Goal: Task Accomplishment & Management: Use online tool/utility

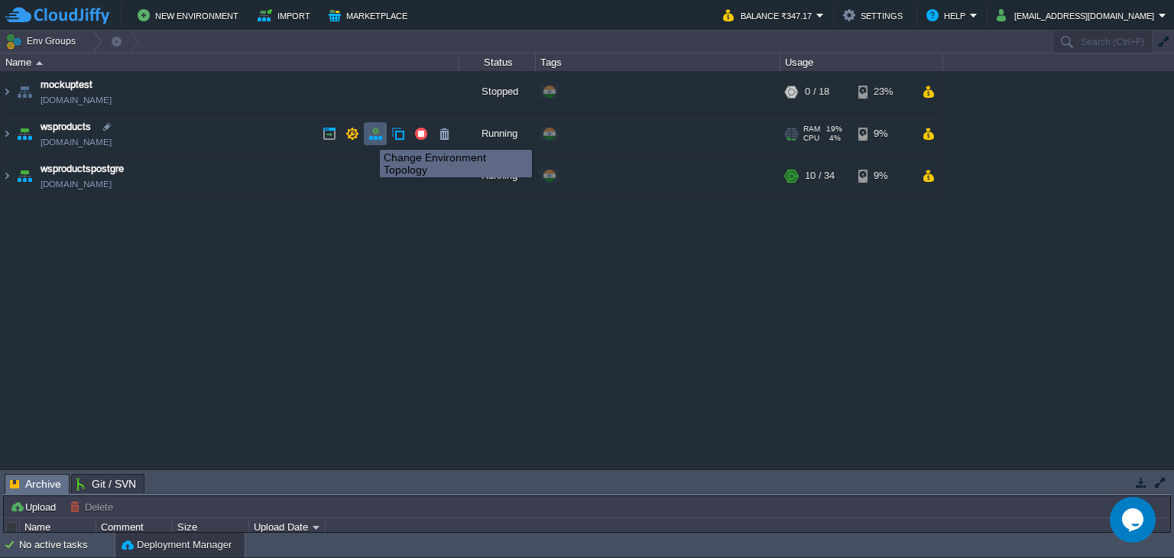
click at [368, 136] on button "button" at bounding box center [375, 134] width 14 height 14
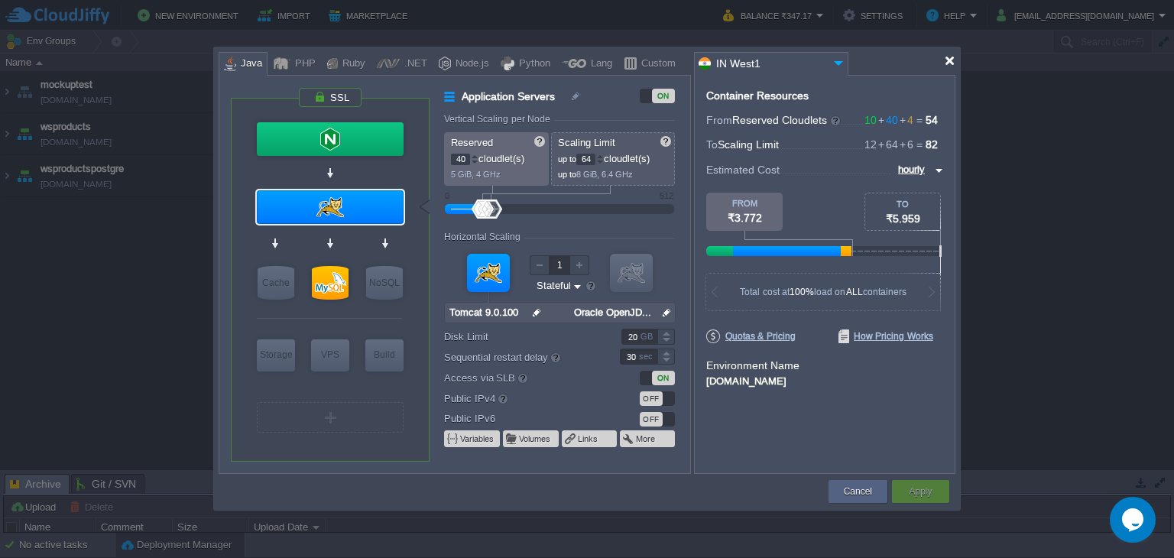
click at [950, 61] on div at bounding box center [949, 60] width 11 height 11
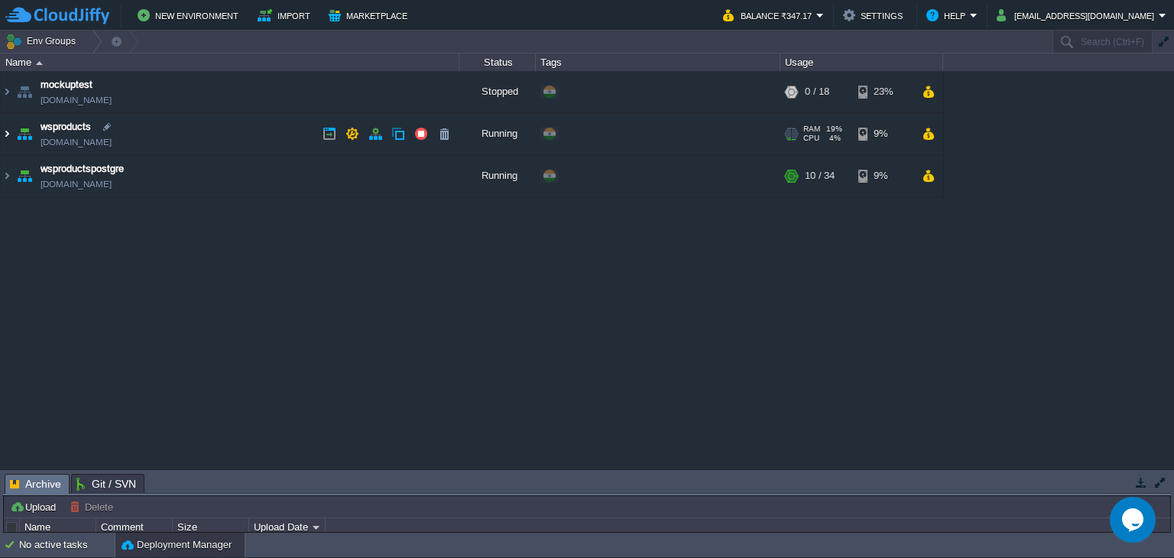
click at [6, 133] on img at bounding box center [7, 133] width 12 height 41
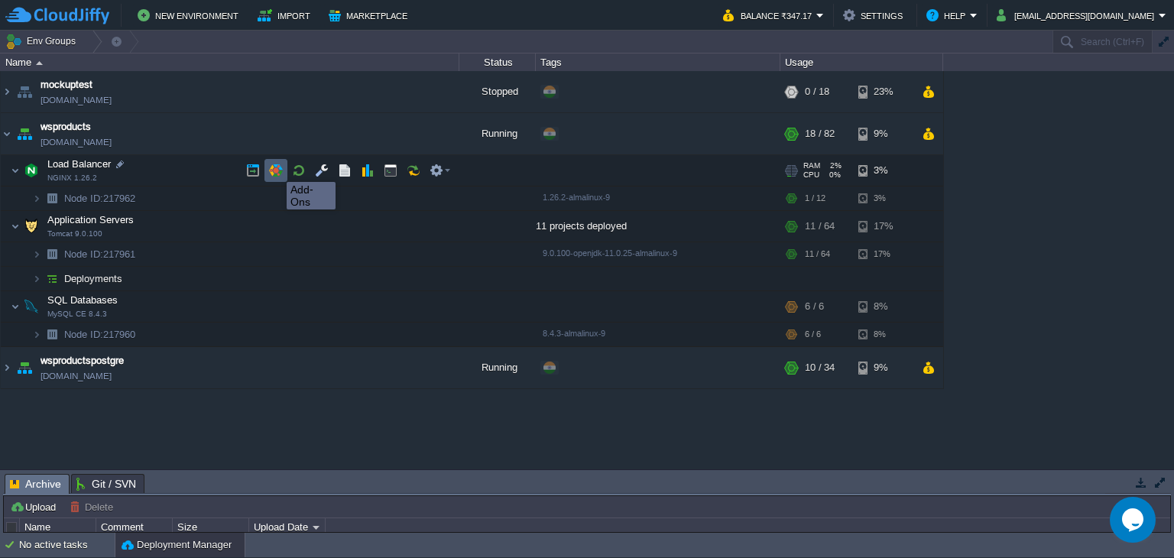
click at [275, 168] on button "button" at bounding box center [276, 171] width 14 height 14
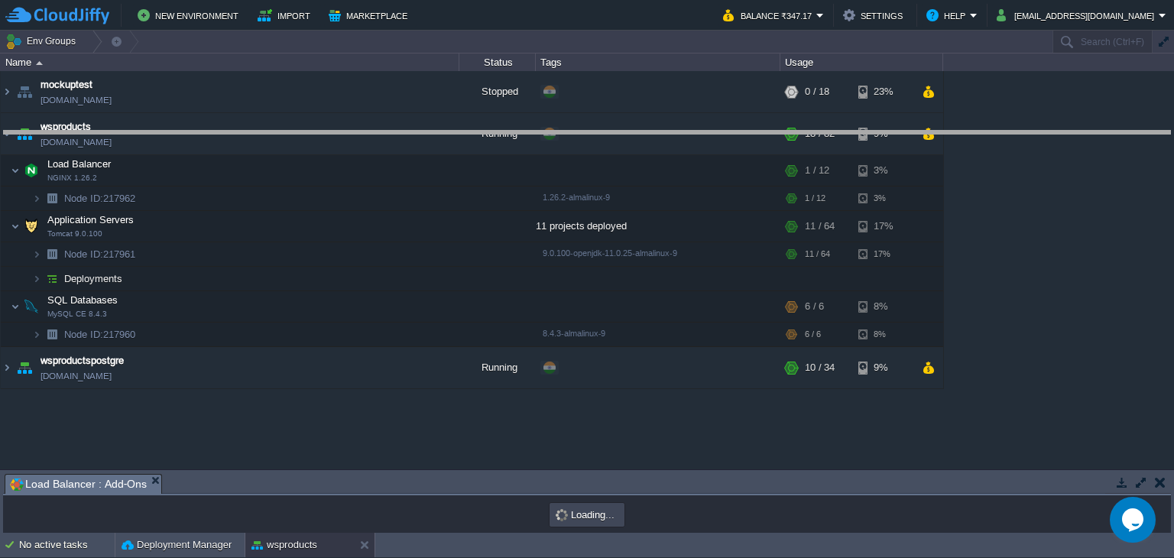
drag, startPoint x: 403, startPoint y: 481, endPoint x: 471, endPoint y: 129, distance: 358.2
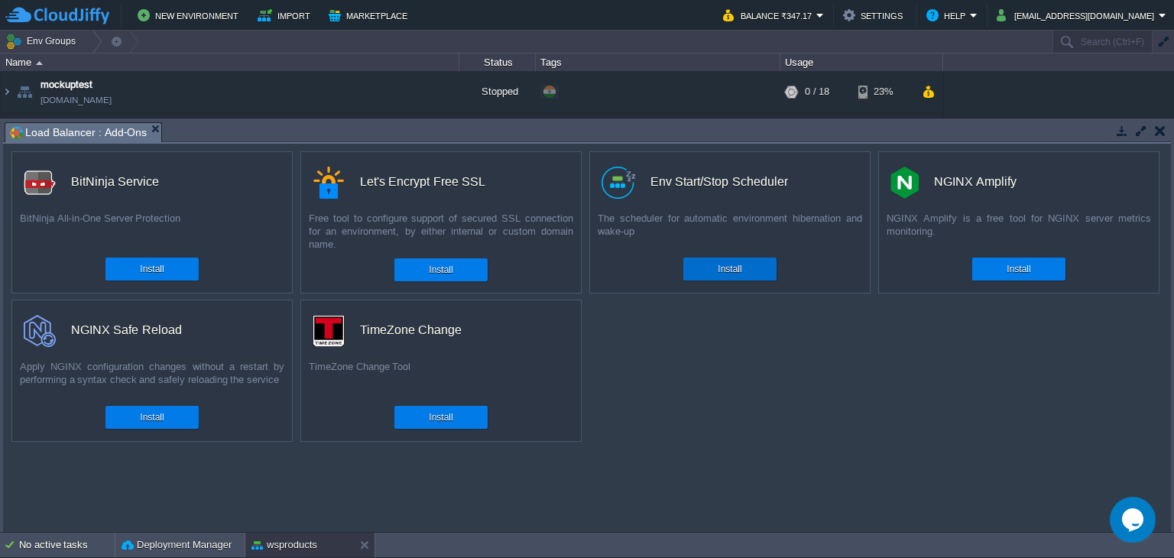
click at [751, 268] on div "Install" at bounding box center [730, 269] width 70 height 23
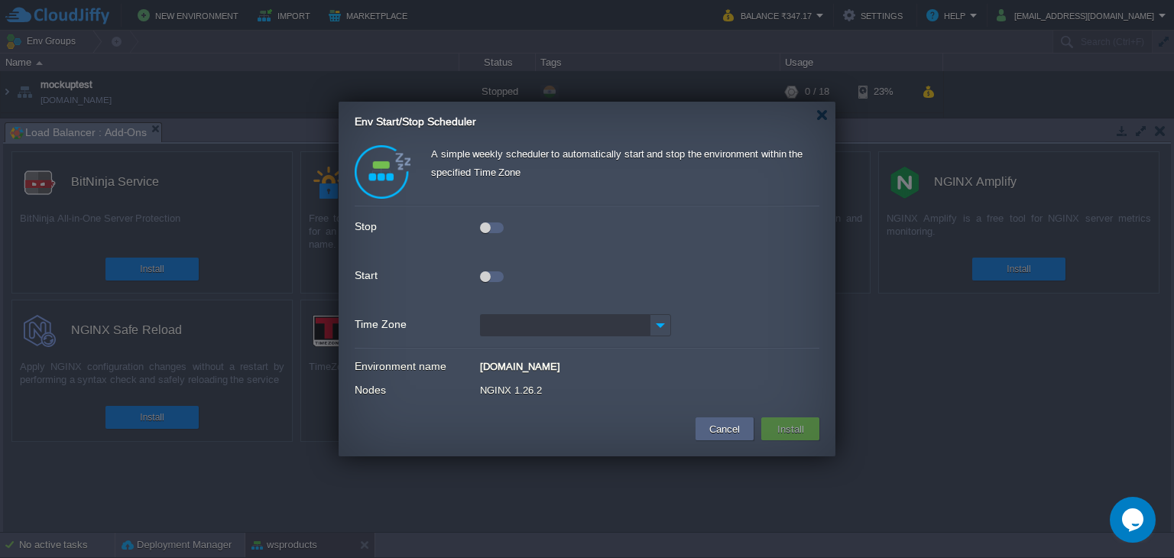
click at [498, 278] on div at bounding box center [492, 276] width 24 height 11
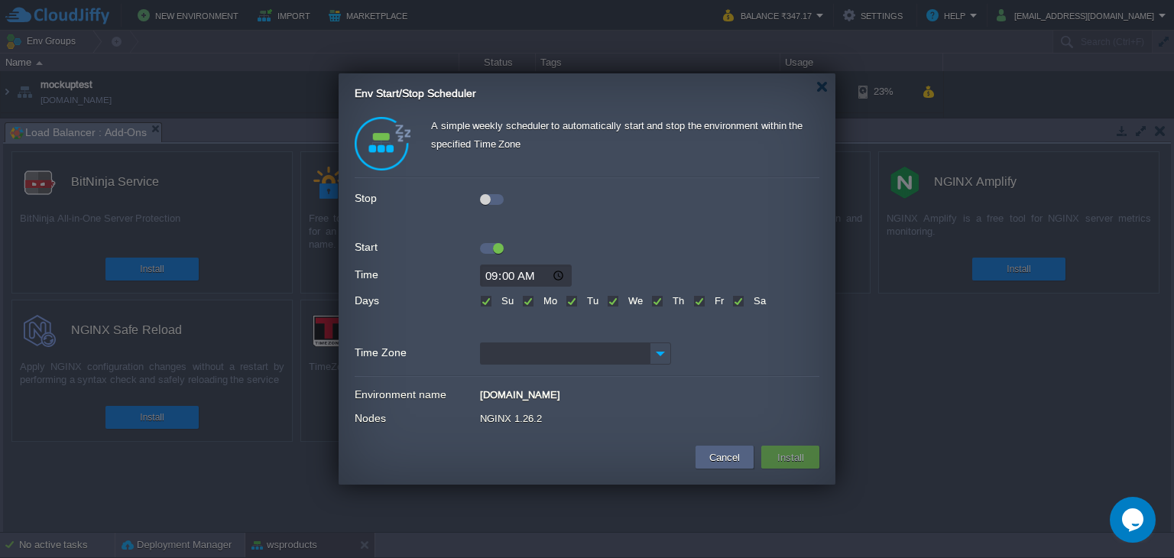
click at [498, 203] on div at bounding box center [492, 199] width 24 height 11
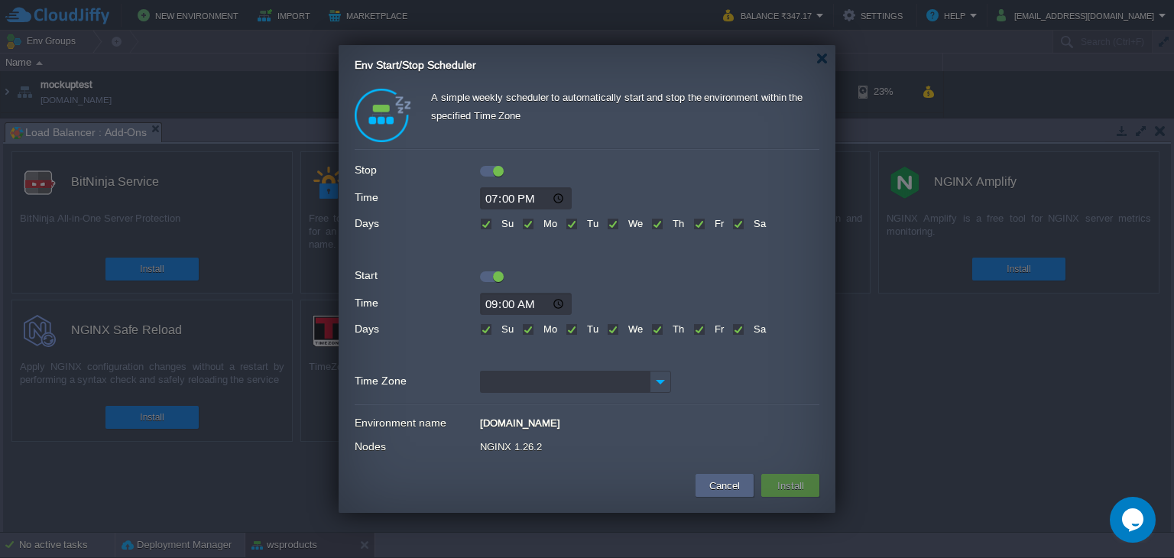
click at [750, 328] on label "Sa" at bounding box center [758, 328] width 16 height 11
click at [742, 328] on input "Sa" at bounding box center [737, 331] width 10 height 10
checkbox input "false"
click at [750, 221] on label "Sa" at bounding box center [758, 223] width 16 height 11
click at [739, 221] on input "Sa" at bounding box center [737, 225] width 10 height 10
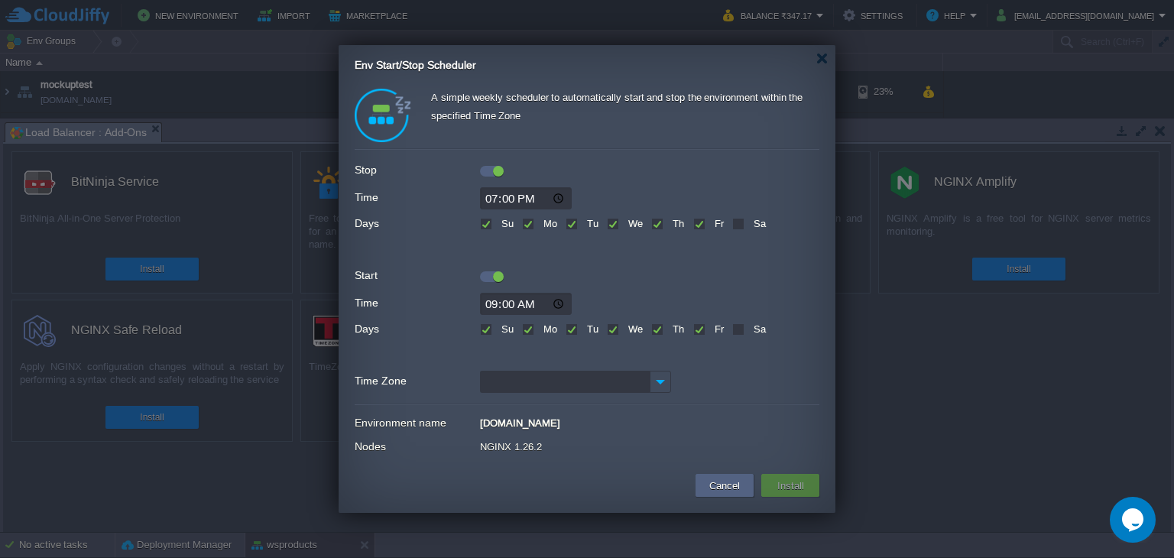
click at [750, 221] on label "Sa" at bounding box center [758, 223] width 16 height 11
click at [739, 221] on input "Sa" at bounding box center [737, 225] width 10 height 10
checkbox input "true"
click at [750, 329] on label "Sa" at bounding box center [758, 328] width 16 height 11
click at [742, 329] on input "Sa" at bounding box center [737, 331] width 10 height 10
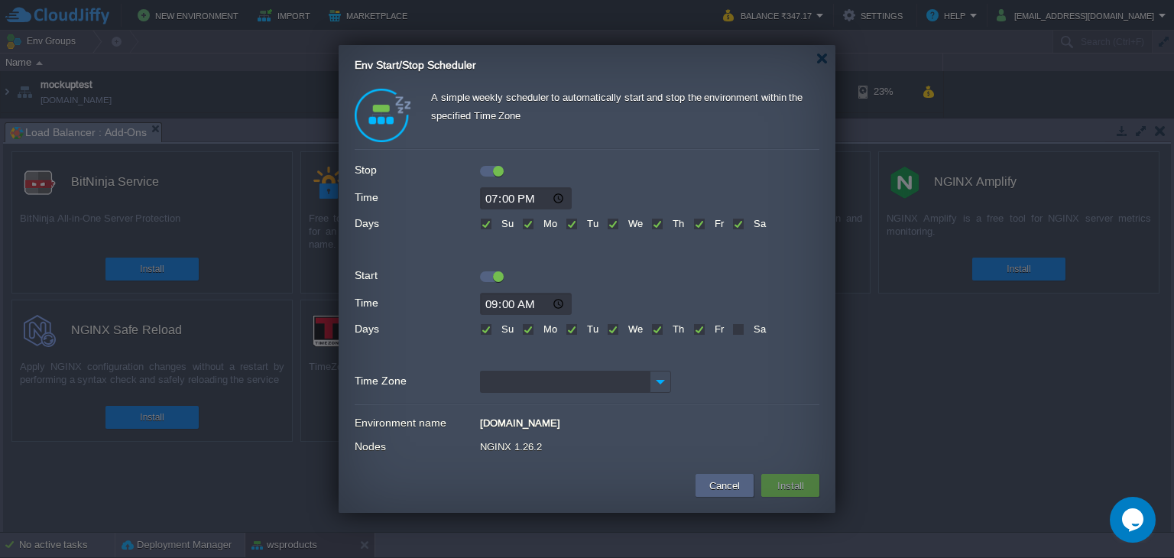
checkbox input "true"
click at [498, 332] on label "Su" at bounding box center [506, 328] width 16 height 11
click at [482, 332] on input "Su" at bounding box center [485, 331] width 10 height 10
checkbox input "false"
click at [498, 219] on label "Su" at bounding box center [506, 223] width 16 height 11
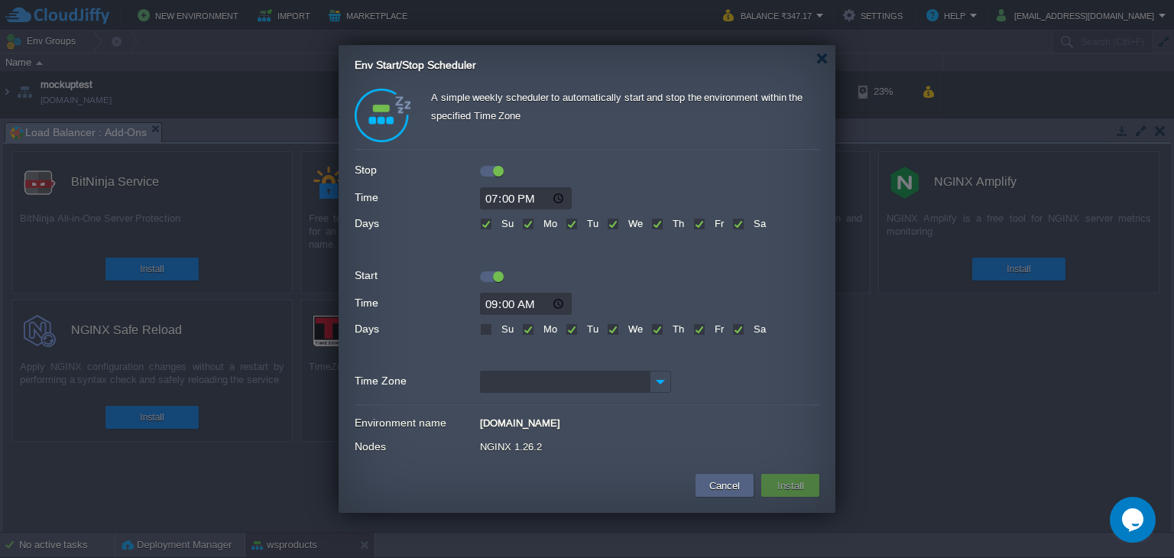
click at [485, 220] on input "Su" at bounding box center [485, 225] width 10 height 10
checkbox input "false"
click at [505, 200] on input "19:00" at bounding box center [526, 198] width 92 height 22
click at [560, 199] on input "19:00" at bounding box center [526, 198] width 92 height 22
type input "23:00"
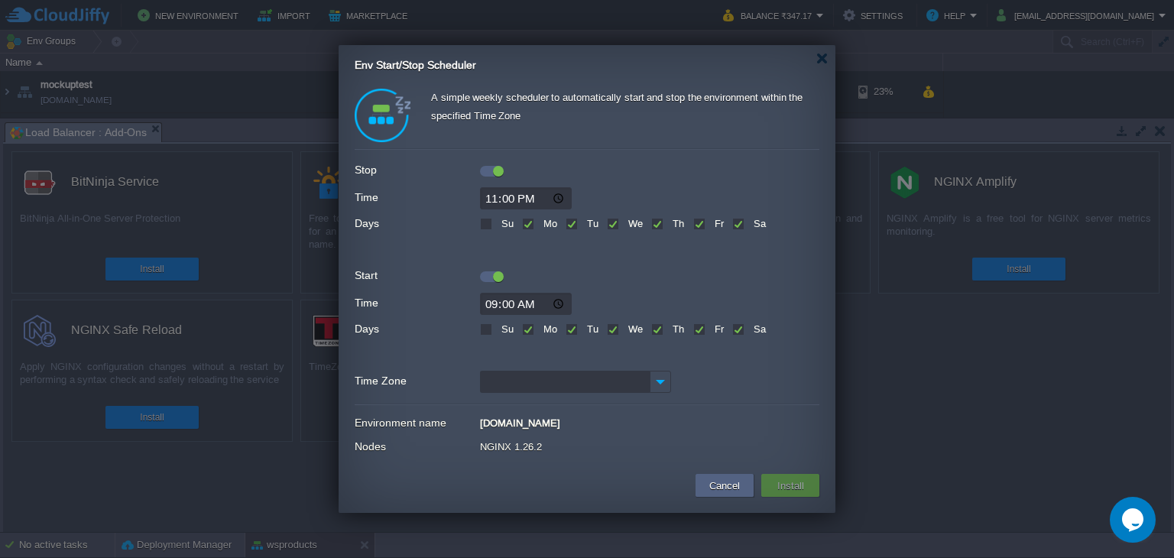
click at [657, 259] on div at bounding box center [587, 251] width 465 height 21
click at [658, 376] on img at bounding box center [660, 382] width 21 height 22
type input "I"
type input "k"
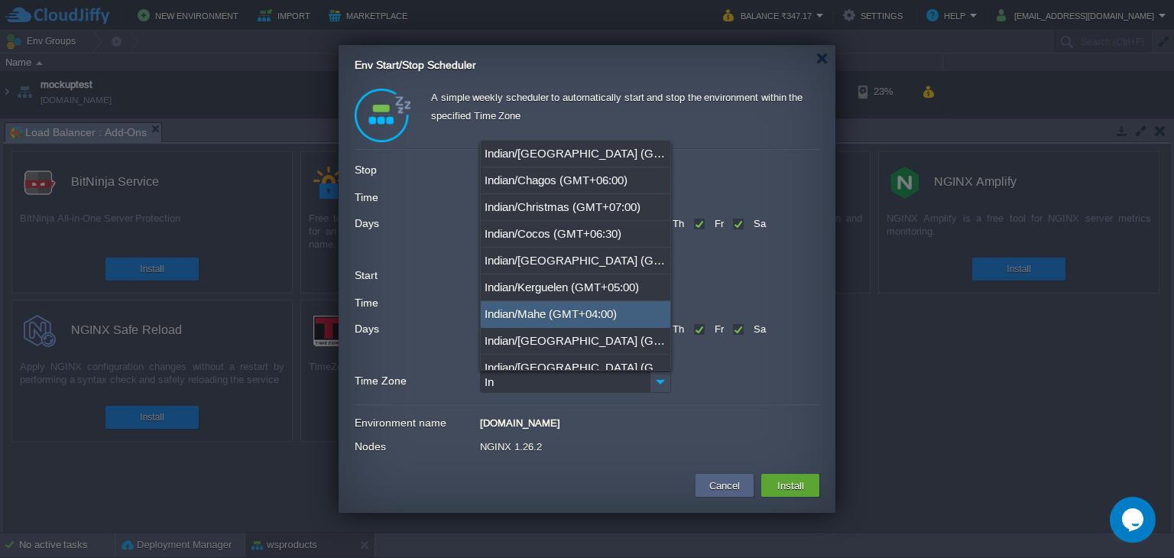
type input "I"
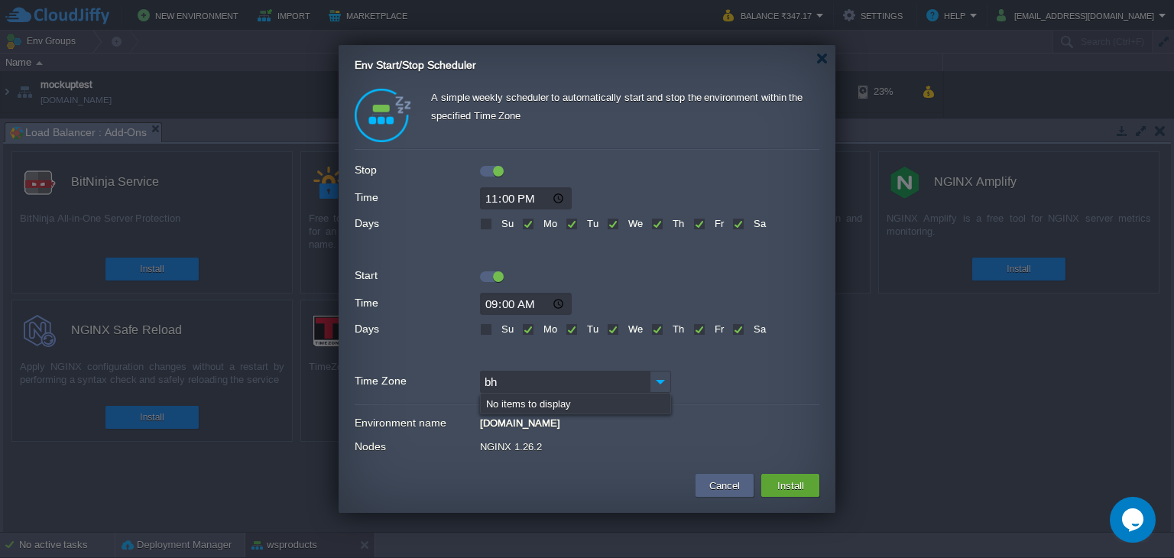
type input "b"
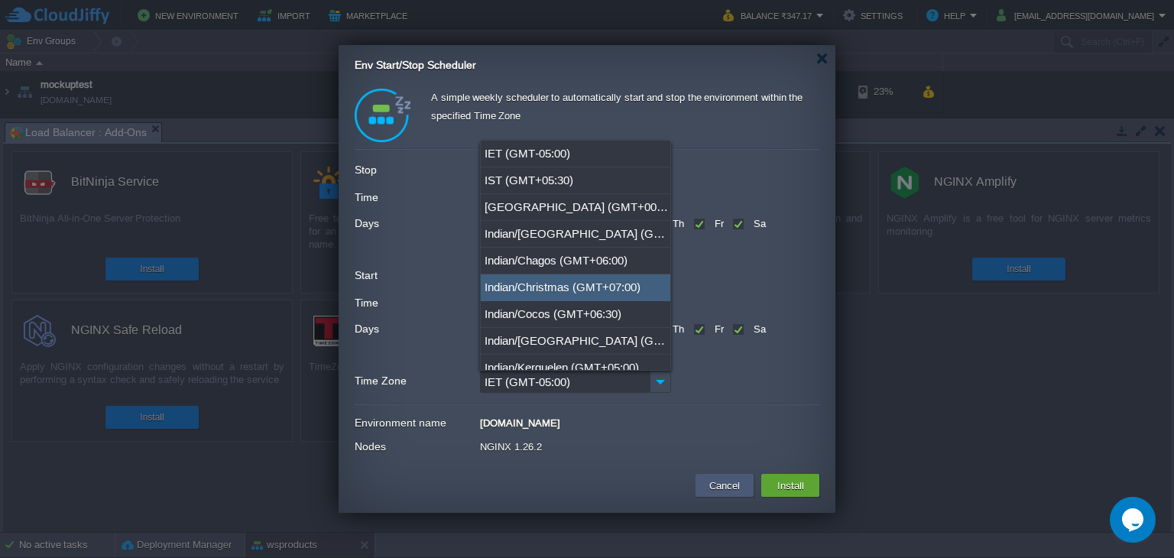
type input "IET (GMT-05:00)"
click at [725, 474] on td "Cancel" at bounding box center [725, 485] width 58 height 23
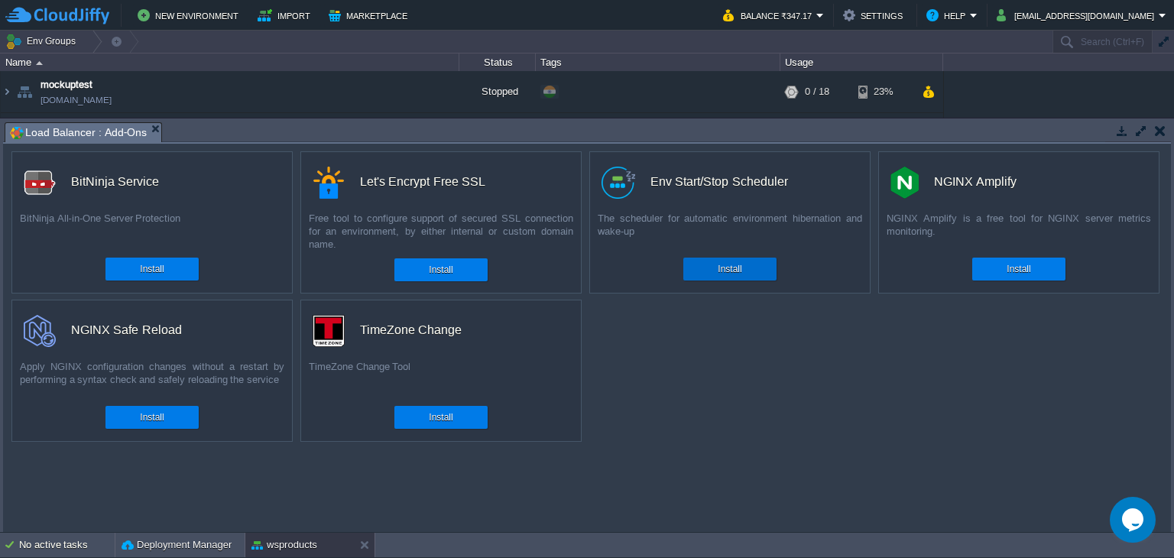
click at [752, 265] on div "Install" at bounding box center [730, 269] width 70 height 23
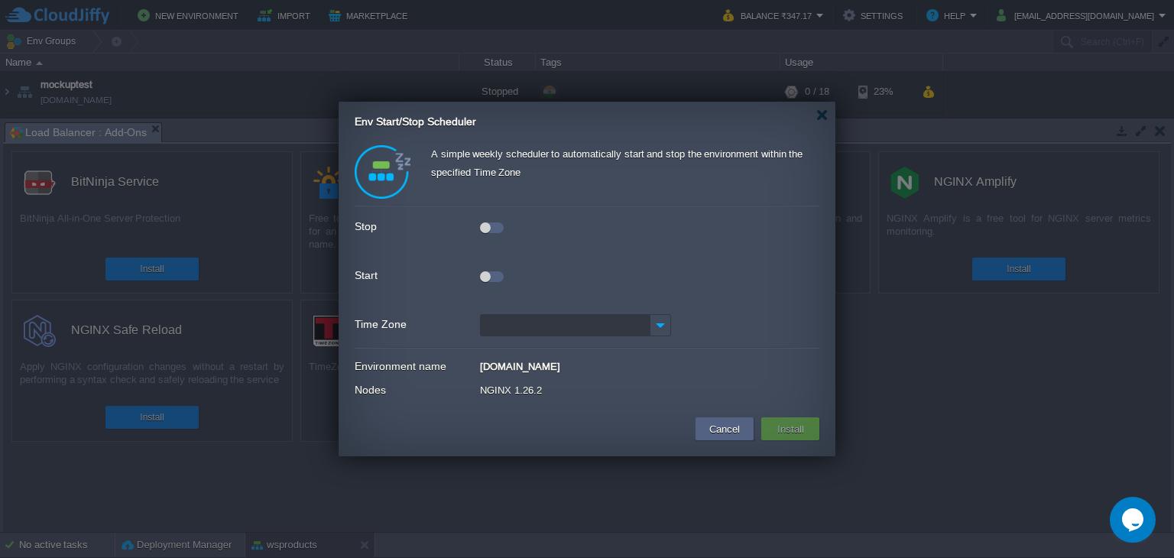
click at [502, 228] on div at bounding box center [492, 227] width 24 height 11
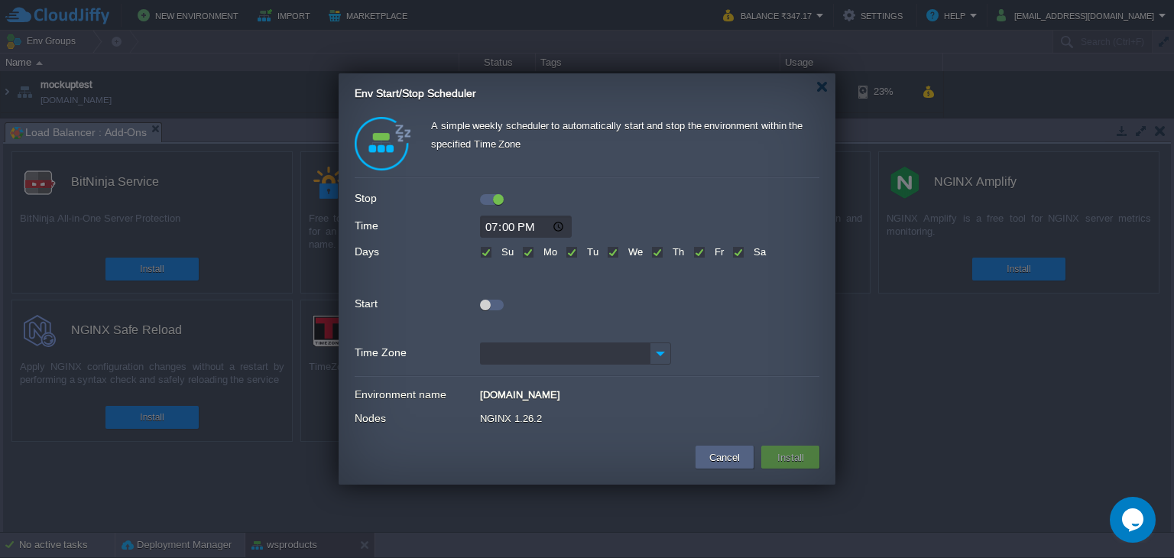
click at [496, 304] on div at bounding box center [492, 305] width 24 height 11
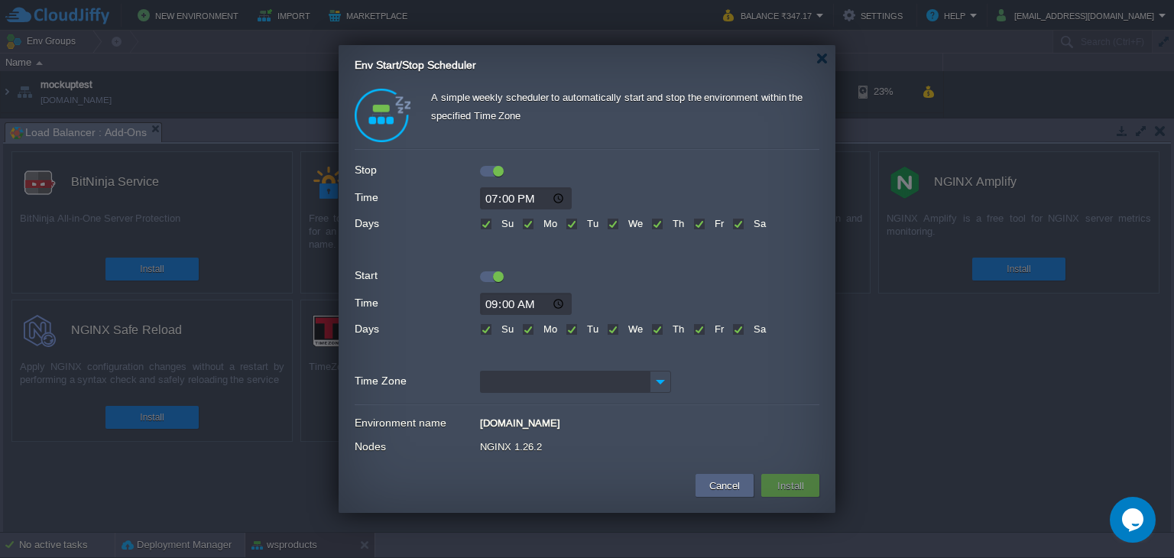
click at [498, 196] on input "19:00" at bounding box center [526, 198] width 92 height 22
click at [498, 222] on label "Su" at bounding box center [506, 223] width 16 height 11
click at [487, 222] on input "Su" at bounding box center [485, 225] width 10 height 10
checkbox input "false"
click at [498, 332] on label "Su" at bounding box center [506, 328] width 16 height 11
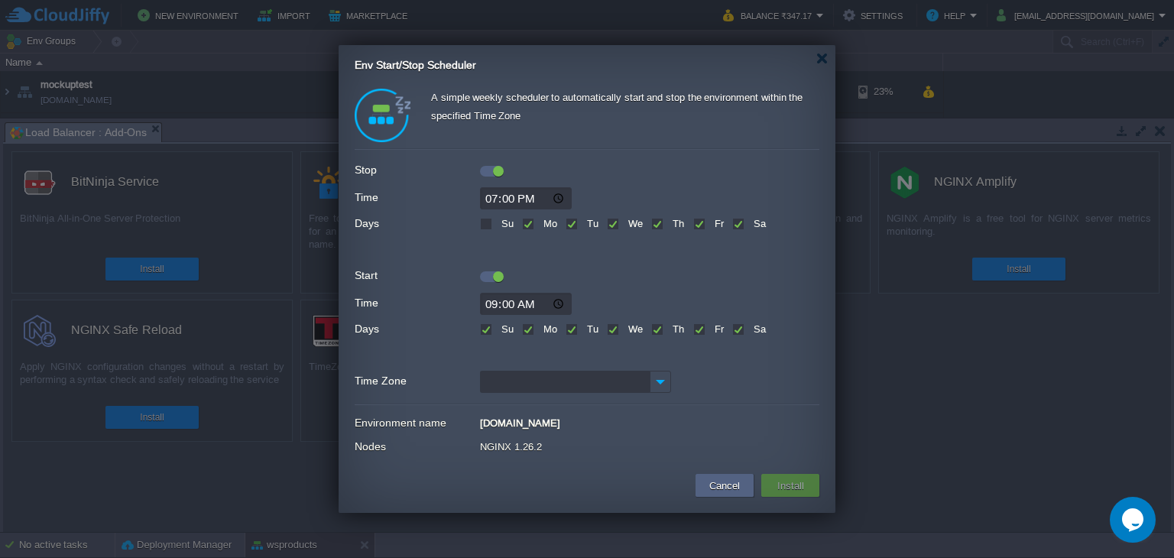
click at [487, 332] on input "Su" at bounding box center [485, 331] width 10 height 10
checkbox input "false"
click at [563, 199] on input "19:00" at bounding box center [526, 198] width 92 height 22
type input "23:00"
click at [636, 160] on div at bounding box center [587, 168] width 465 height 17
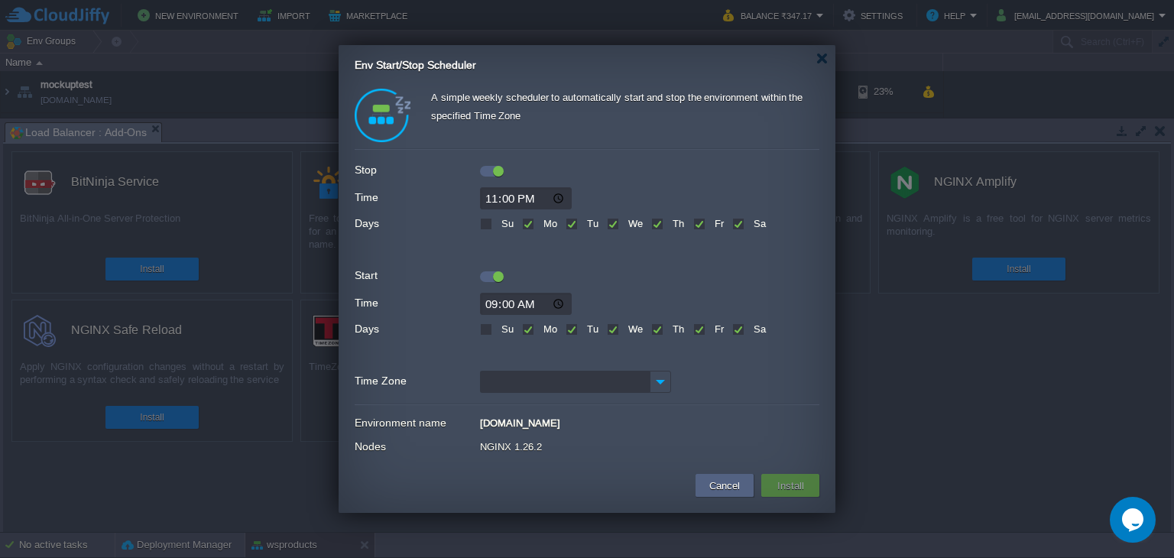
click at [798, 485] on button "Install" at bounding box center [791, 485] width 36 height 18
click at [664, 374] on img at bounding box center [660, 382] width 21 height 22
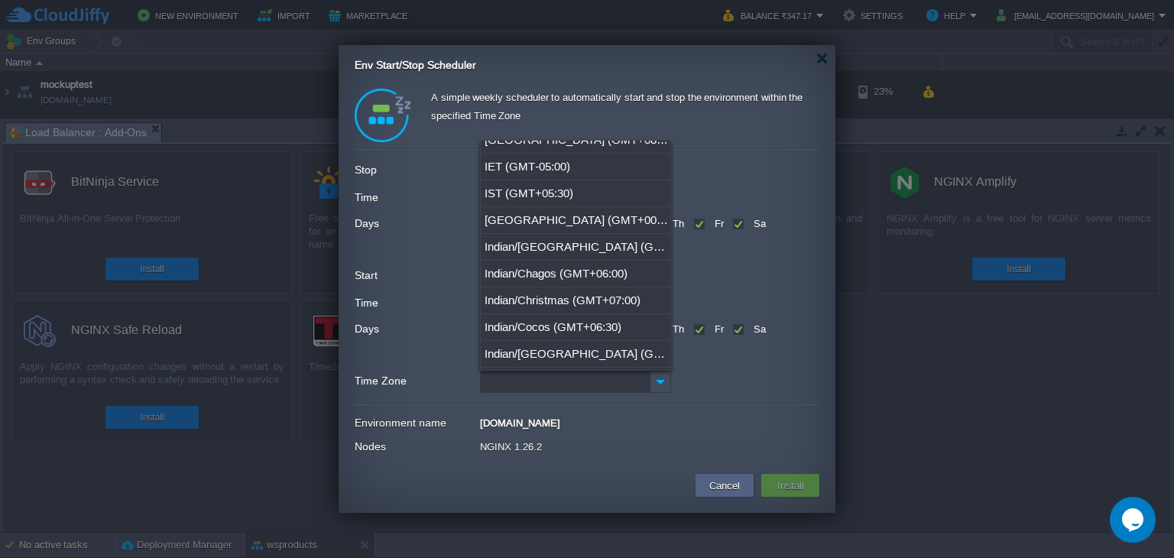
scroll to position [13611, 0]
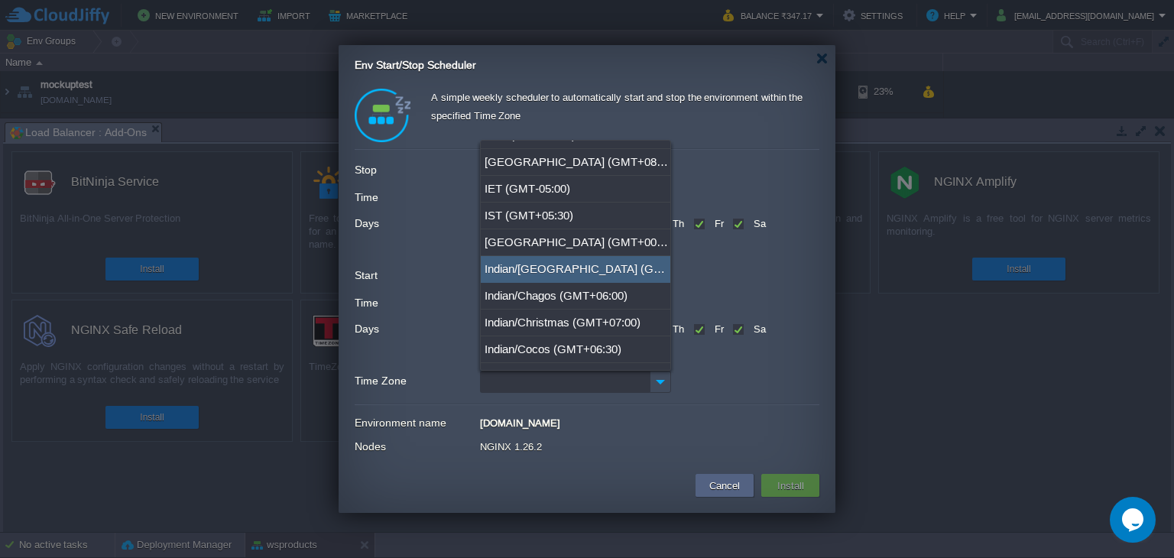
click at [590, 256] on div "Indian/[GEOGRAPHIC_DATA] (GMT+03:00)" at bounding box center [576, 269] width 190 height 27
type input "Indian/[GEOGRAPHIC_DATA] (GMT+03:00)"
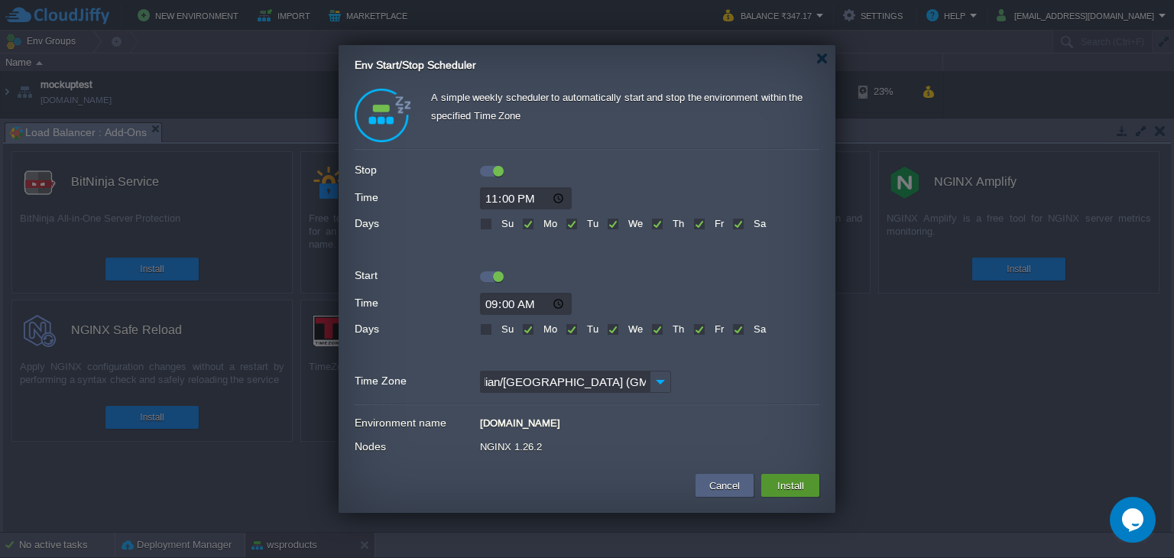
click at [789, 484] on button "Install" at bounding box center [791, 485] width 36 height 18
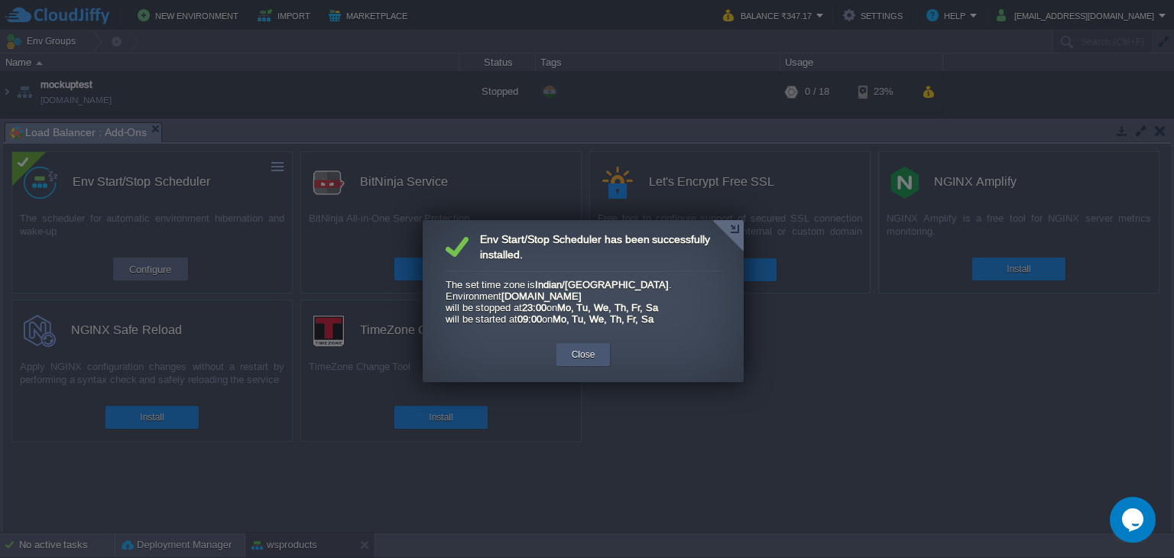
click at [578, 359] on button "Close" at bounding box center [584, 354] width 24 height 15
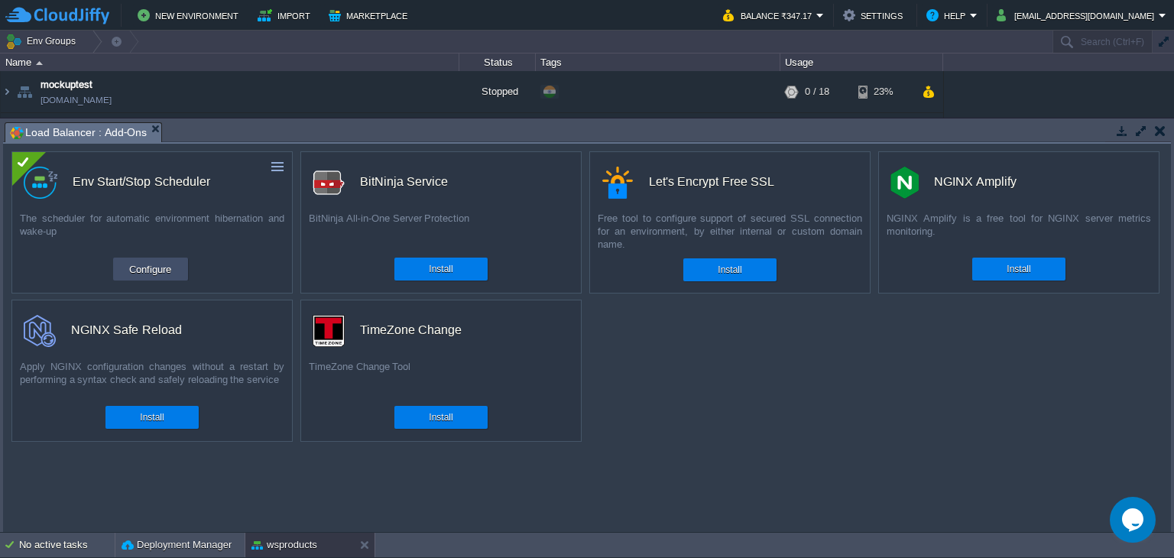
click at [141, 263] on button "Configure" at bounding box center [150, 269] width 51 height 18
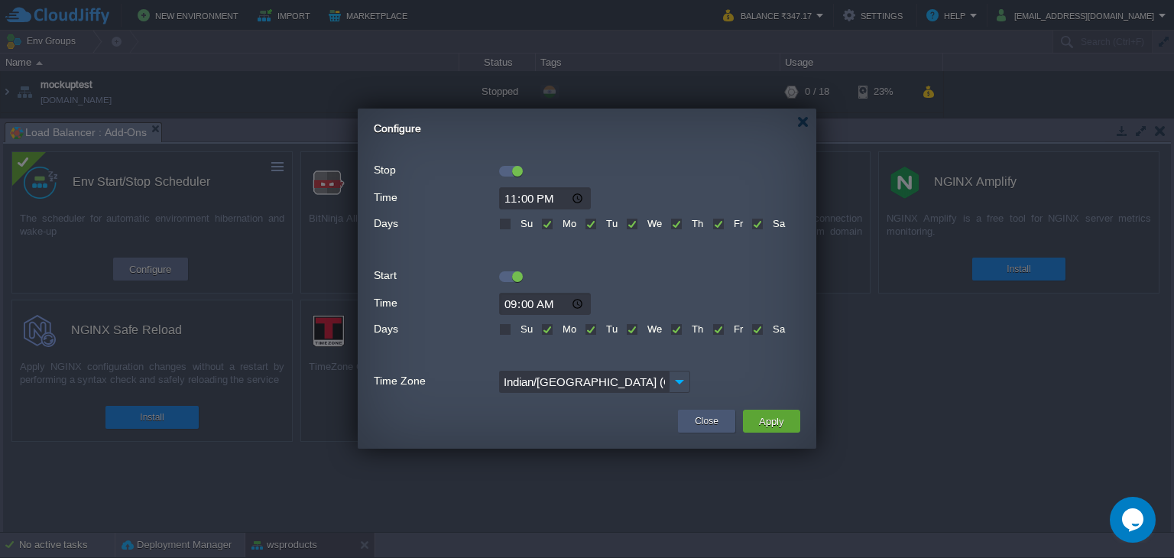
click at [704, 422] on button "Close" at bounding box center [707, 421] width 24 height 15
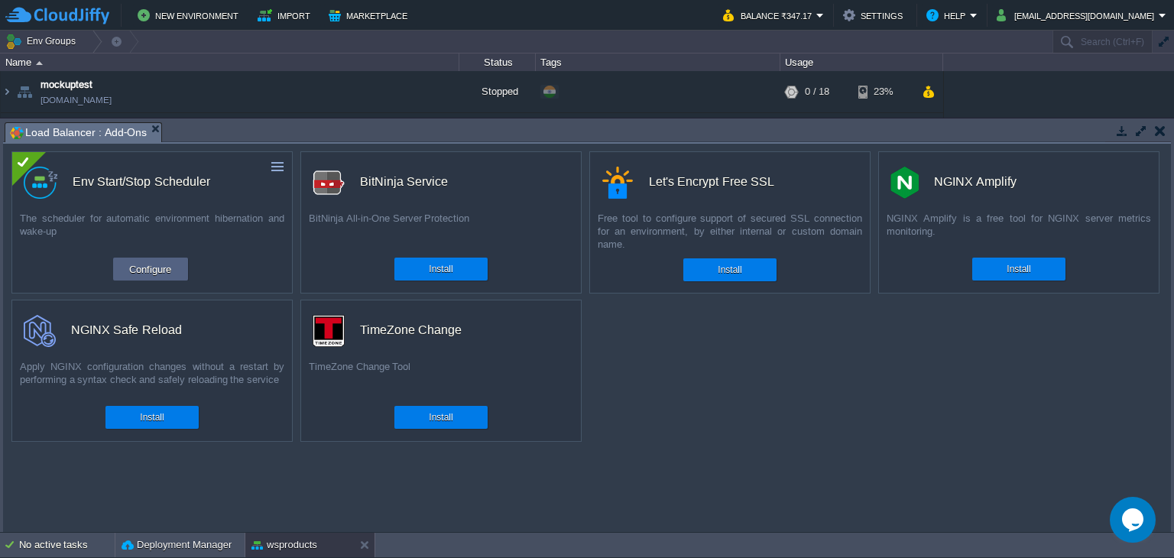
click at [1159, 135] on button "button" at bounding box center [1160, 131] width 11 height 14
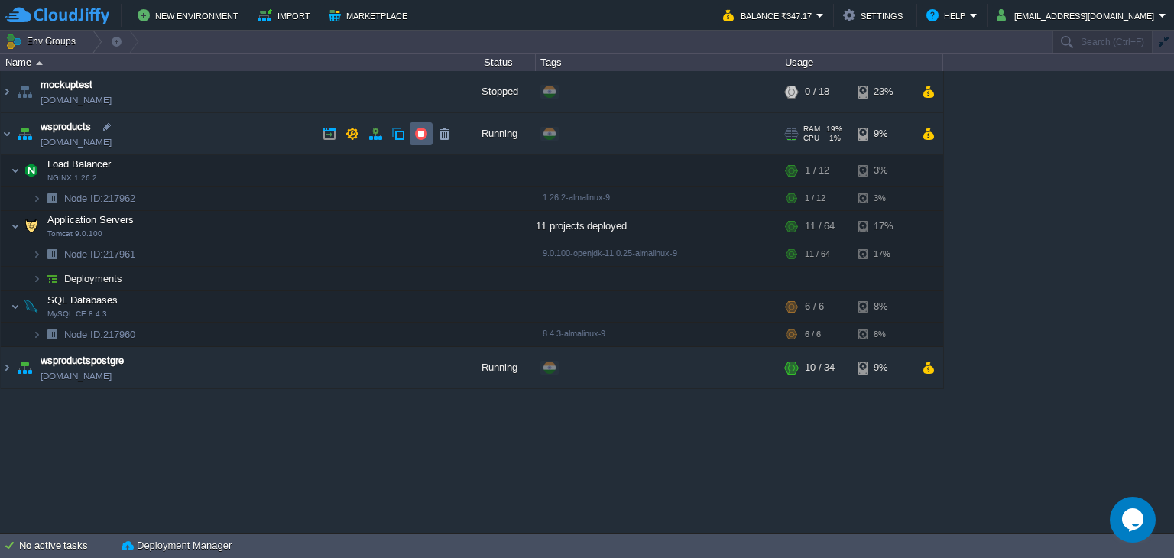
click at [427, 131] on button "button" at bounding box center [421, 134] width 14 height 14
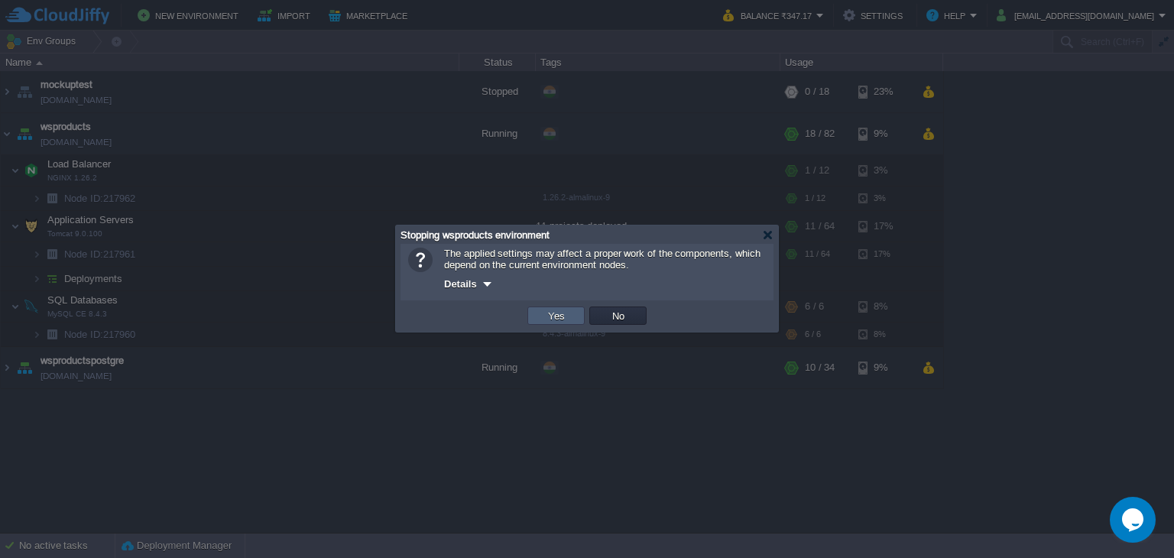
click at [545, 313] on button "Yes" at bounding box center [557, 316] width 26 height 14
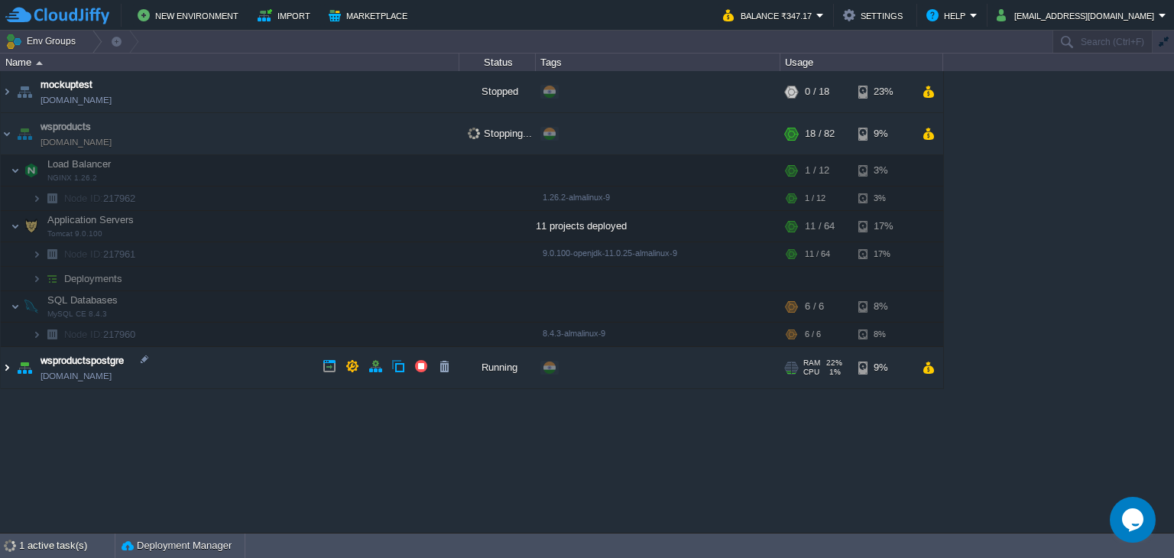
click at [7, 365] on img at bounding box center [7, 367] width 12 height 41
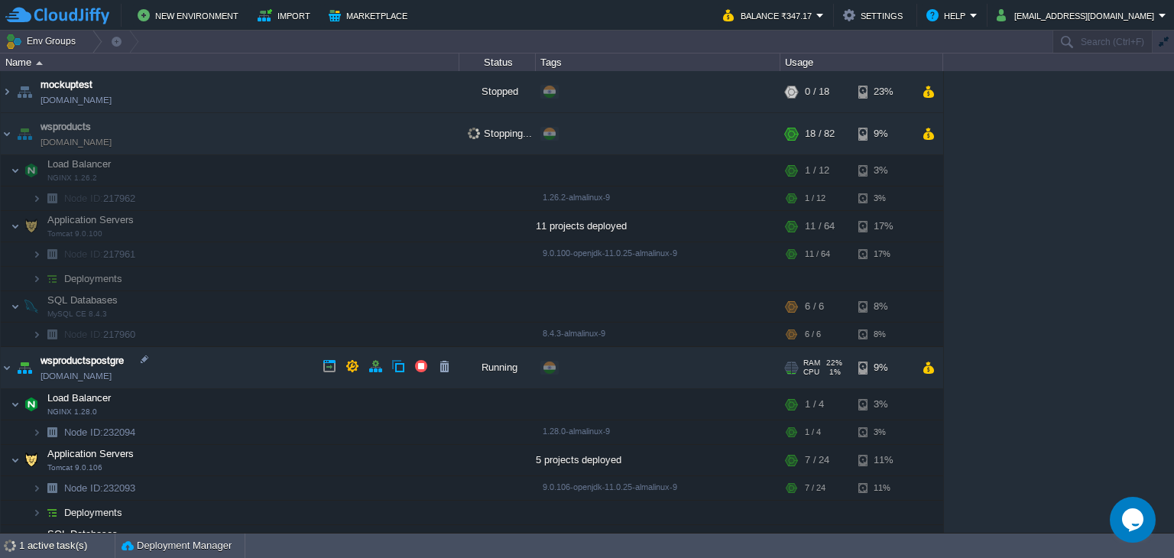
scroll to position [46, 0]
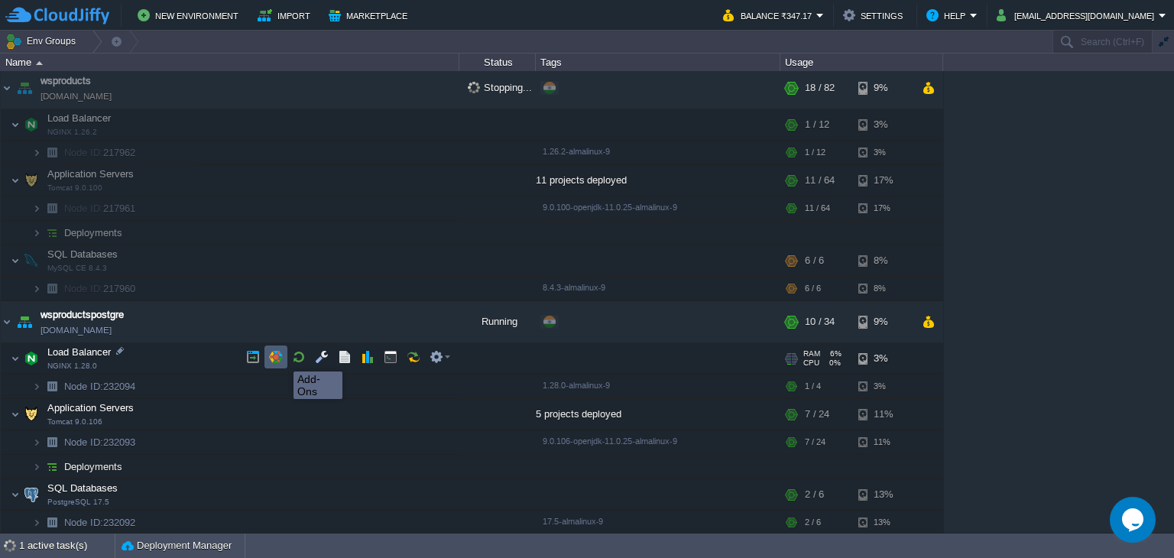
click at [282, 358] on button "button" at bounding box center [276, 357] width 14 height 14
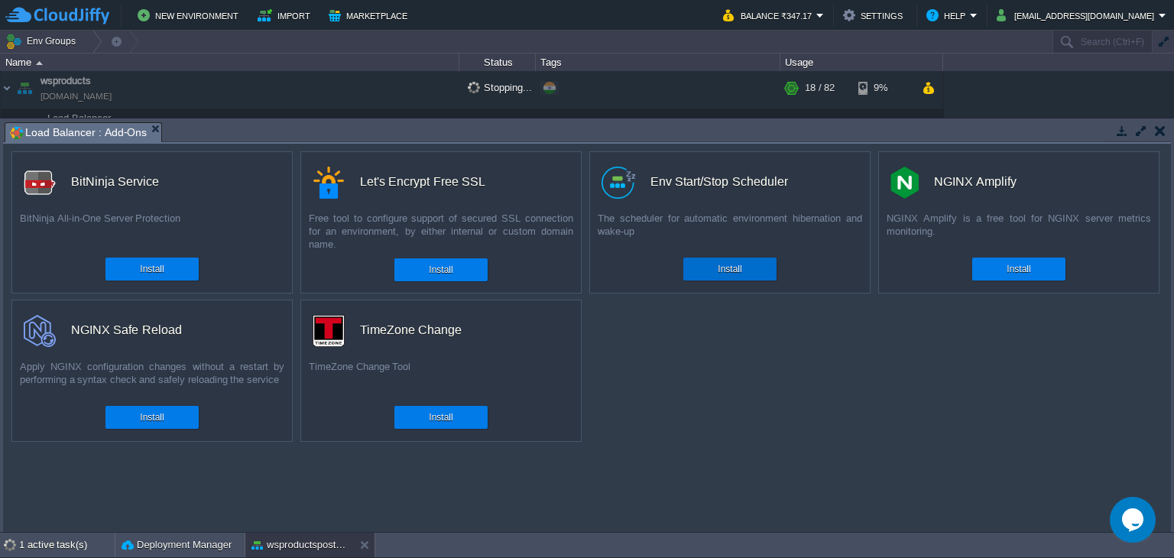
click at [745, 281] on div "Install" at bounding box center [730, 269] width 70 height 23
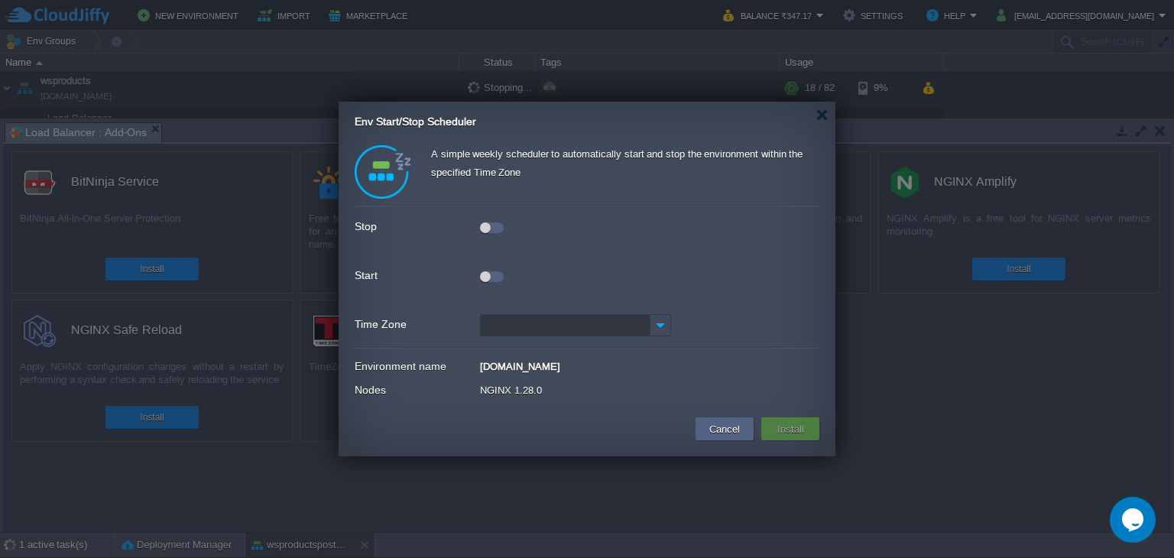
click at [497, 230] on div at bounding box center [492, 227] width 24 height 11
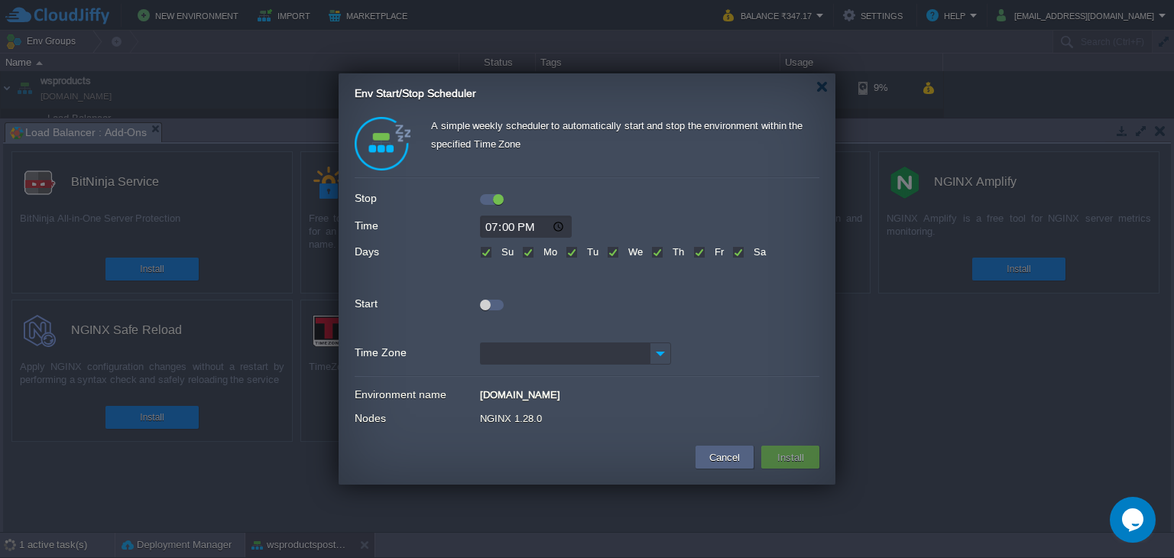
click at [501, 304] on div at bounding box center [492, 305] width 24 height 11
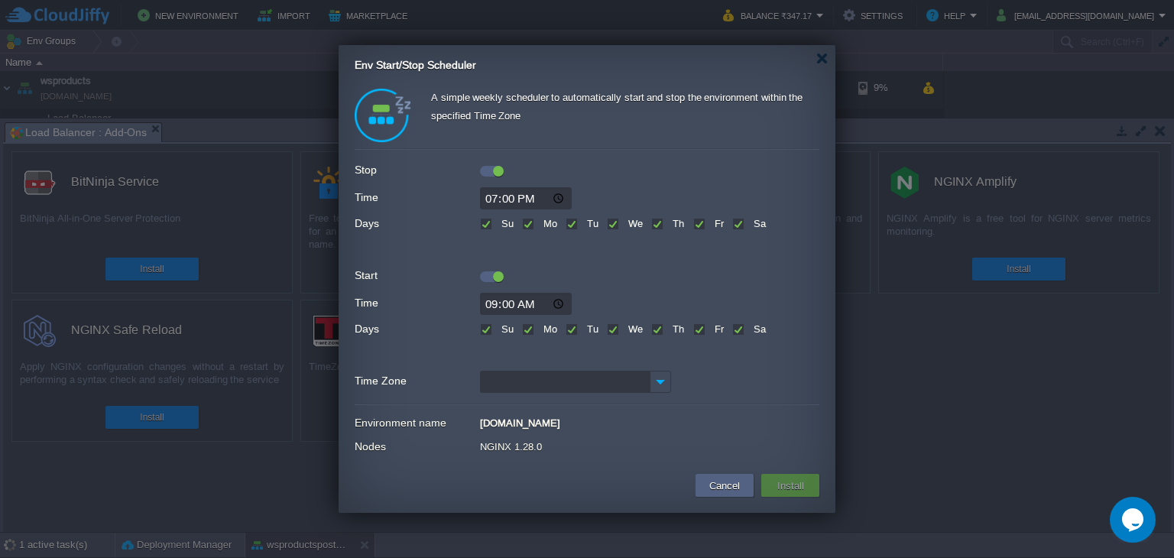
click at [492, 226] on div "Su" at bounding box center [497, 222] width 34 height 18
click at [498, 226] on label "Su" at bounding box center [506, 223] width 16 height 11
click at [489, 226] on input "Su" at bounding box center [485, 225] width 10 height 10
checkbox input "false"
click at [498, 328] on label "Su" at bounding box center [506, 328] width 16 height 11
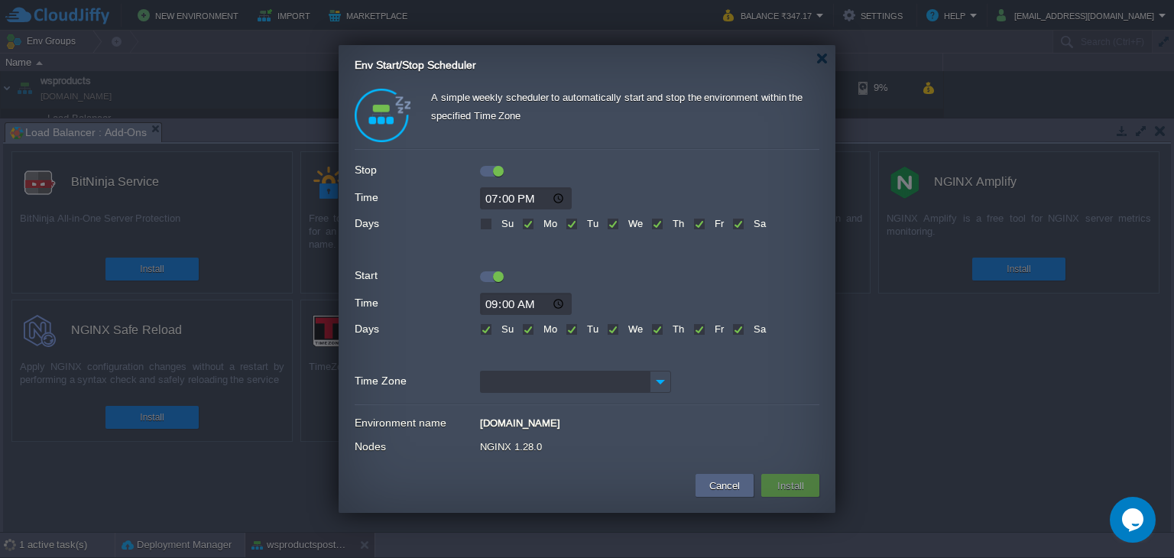
click at [486, 328] on input "Su" at bounding box center [485, 331] width 10 height 10
checkbox input "false"
click at [560, 201] on input "19:00" at bounding box center [526, 198] width 92 height 22
type input "23:00"
click at [672, 285] on form "Stop Time 23:00 Days Su Mo Tu We Th Fr Sa Start Time 09:00 Days Su Mo Tu We Th …" at bounding box center [587, 276] width 465 height 240
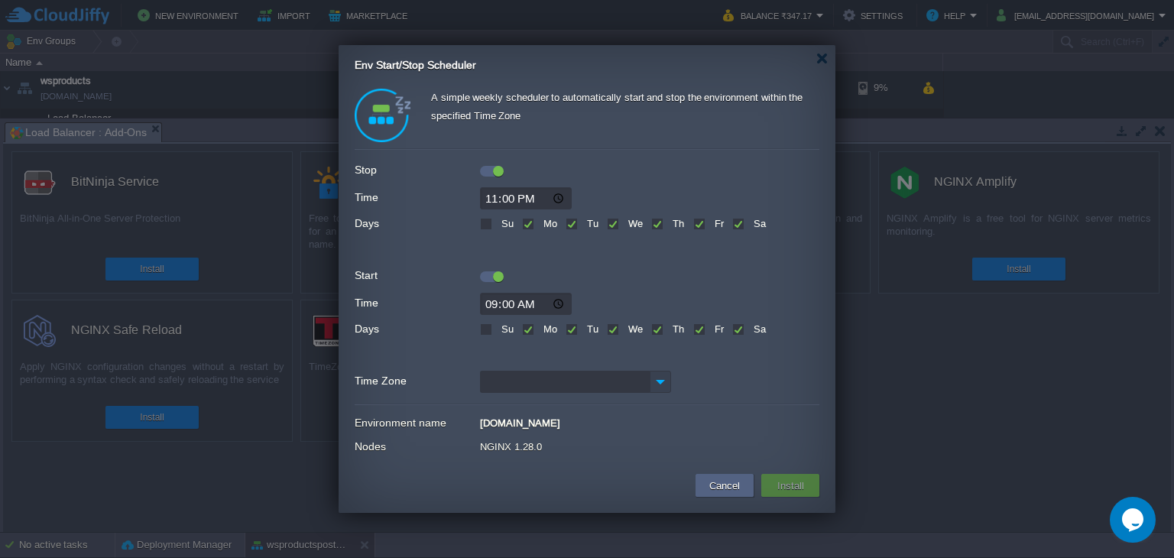
click at [661, 382] on img at bounding box center [660, 382] width 21 height 22
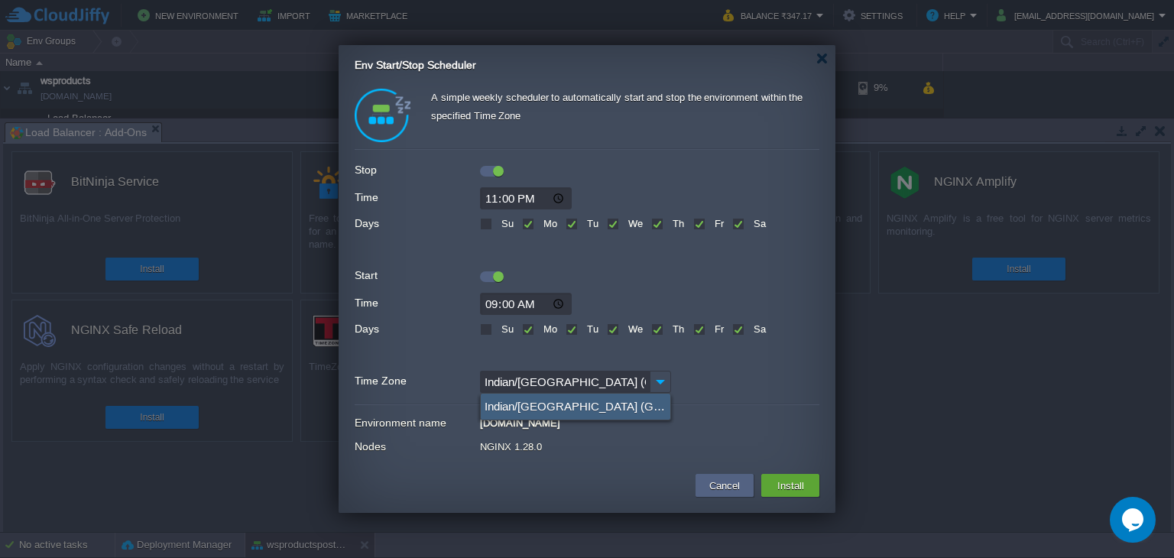
type input "Indian/[GEOGRAPHIC_DATA] (GMT+03:00)"
click at [576, 407] on div "Indian/[GEOGRAPHIC_DATA] (GMT+03:00)" at bounding box center [576, 407] width 190 height 26
click at [787, 486] on button "Install" at bounding box center [791, 485] width 36 height 18
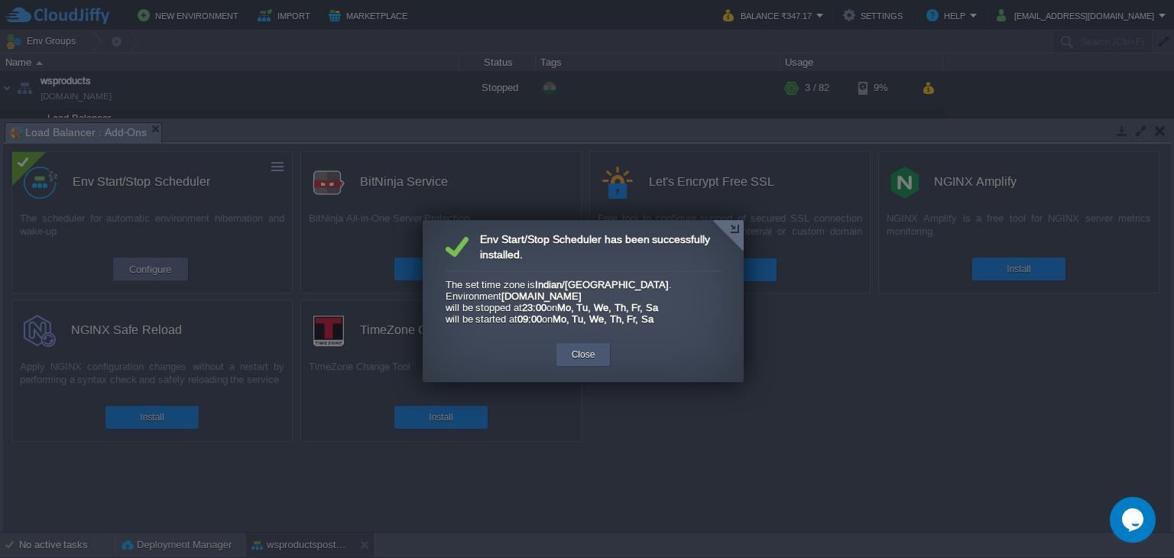
click at [586, 357] on button "Close" at bounding box center [584, 354] width 24 height 15
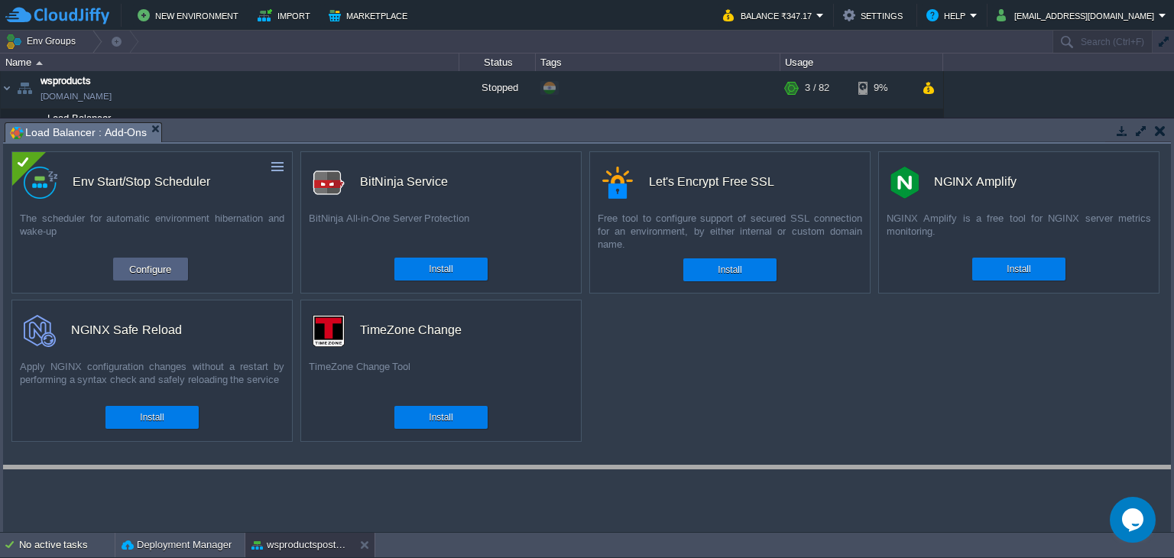
drag, startPoint x: 641, startPoint y: 122, endPoint x: 698, endPoint y: 542, distance: 423.6
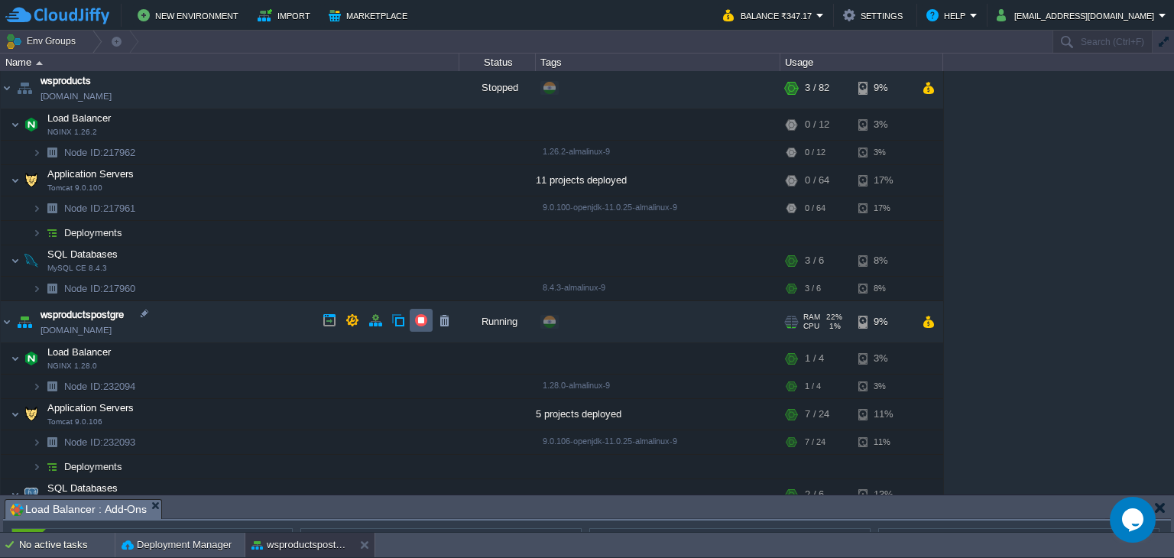
click at [414, 315] on button "button" at bounding box center [421, 320] width 14 height 14
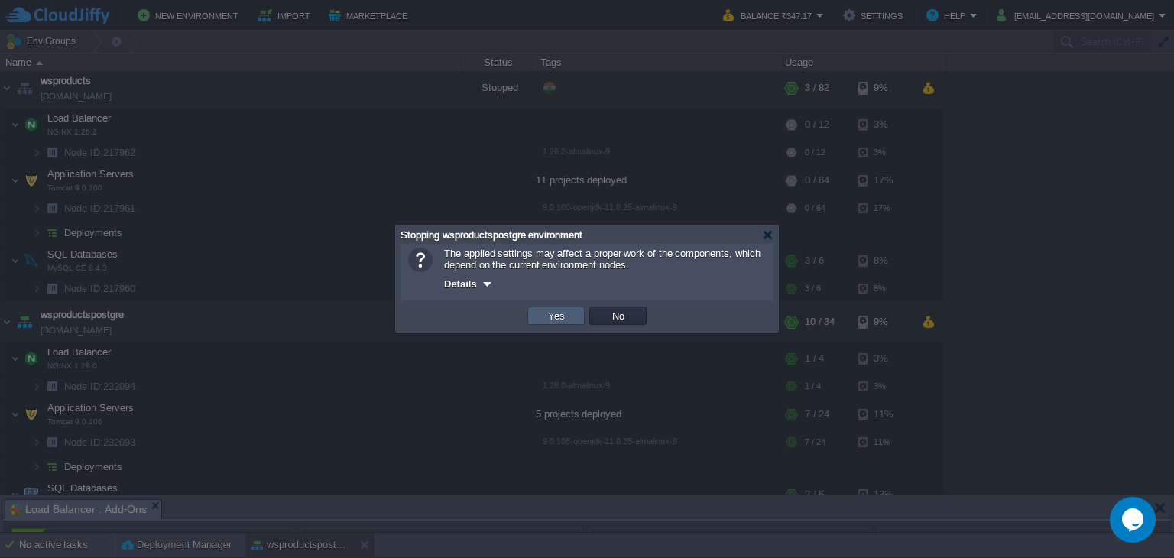
click at [556, 317] on button "Yes" at bounding box center [557, 316] width 26 height 14
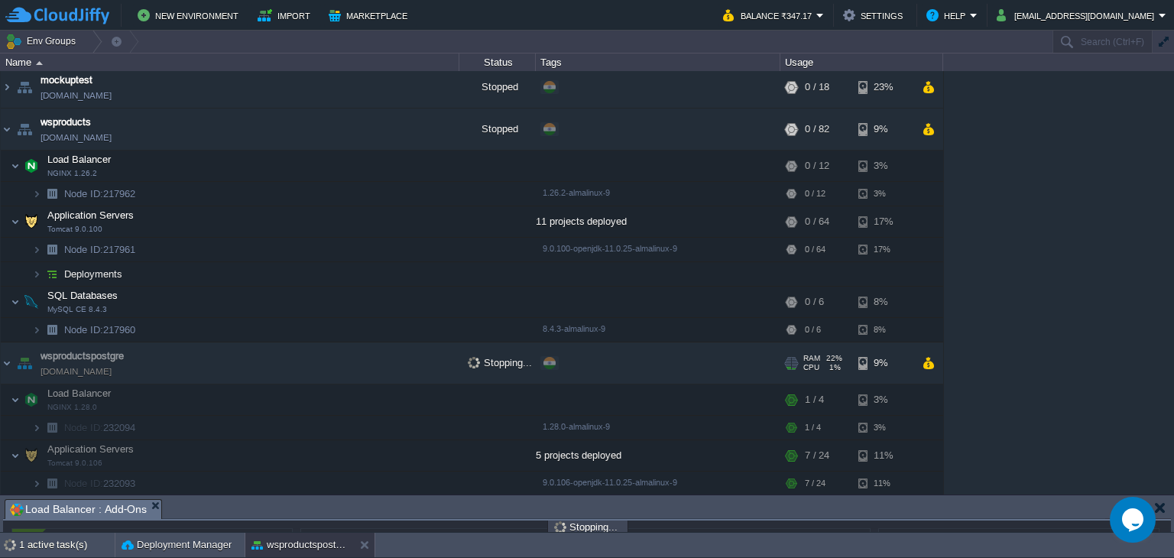
scroll to position [0, 0]
